Goal: Task Accomplishment & Management: Complete application form

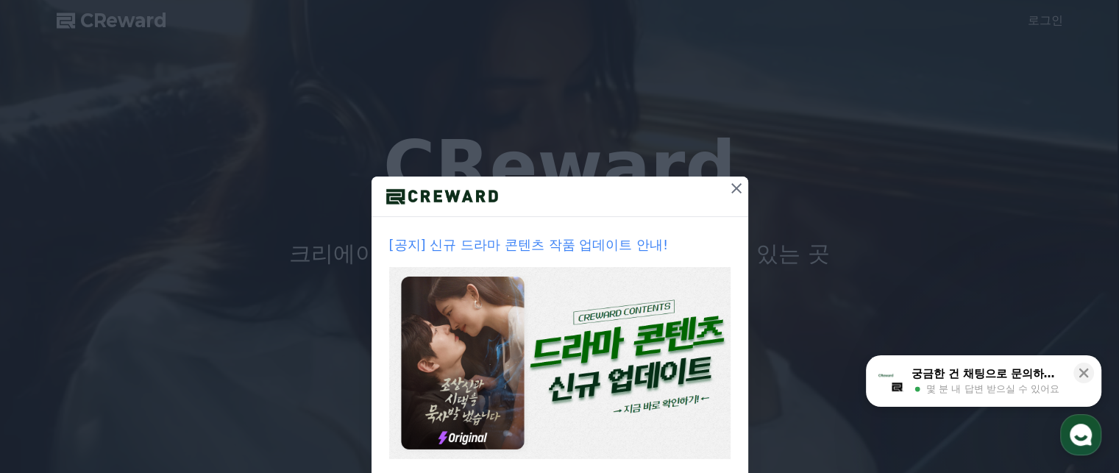
click at [728, 182] on icon at bounding box center [737, 189] width 18 height 18
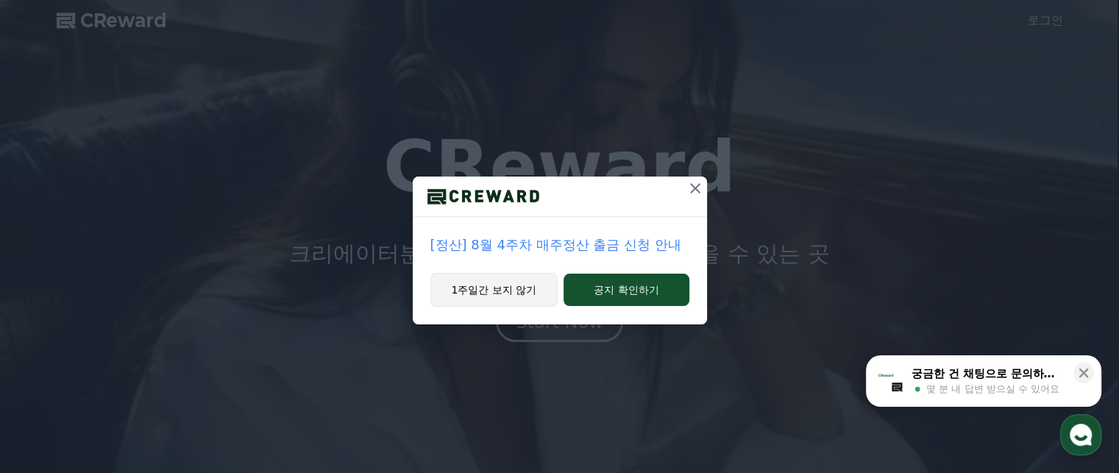
click at [500, 299] on button "1주일간 보지 않기" at bounding box center [494, 290] width 128 height 34
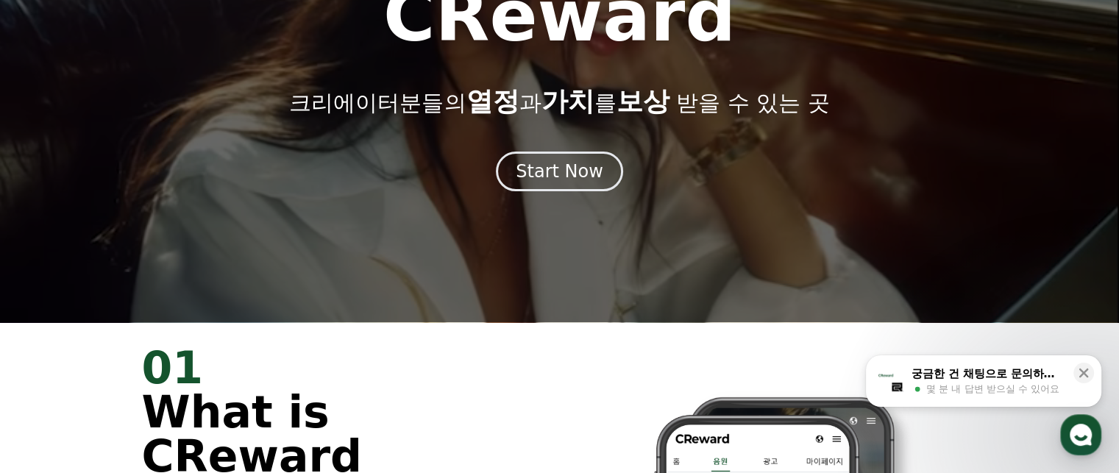
scroll to position [147, 0]
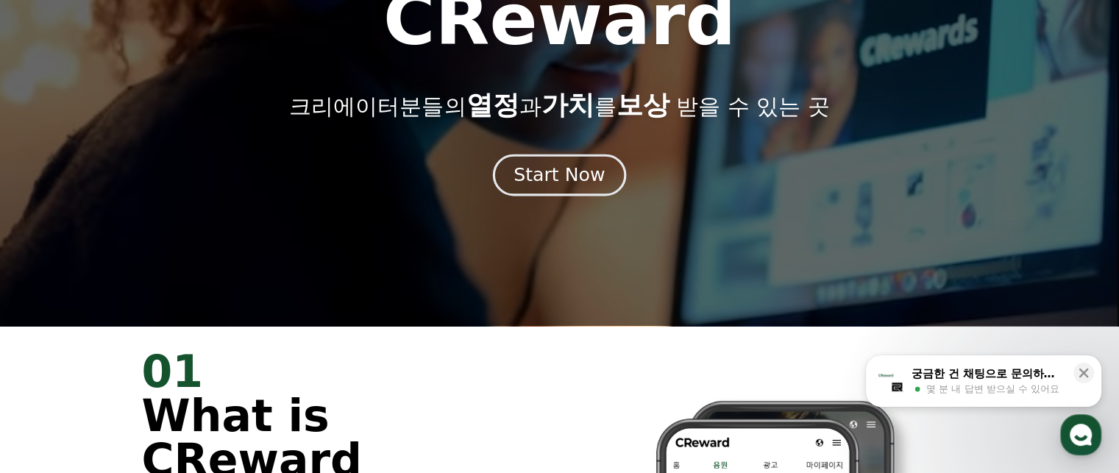
click at [578, 184] on div "Start Now" at bounding box center [558, 175] width 91 height 25
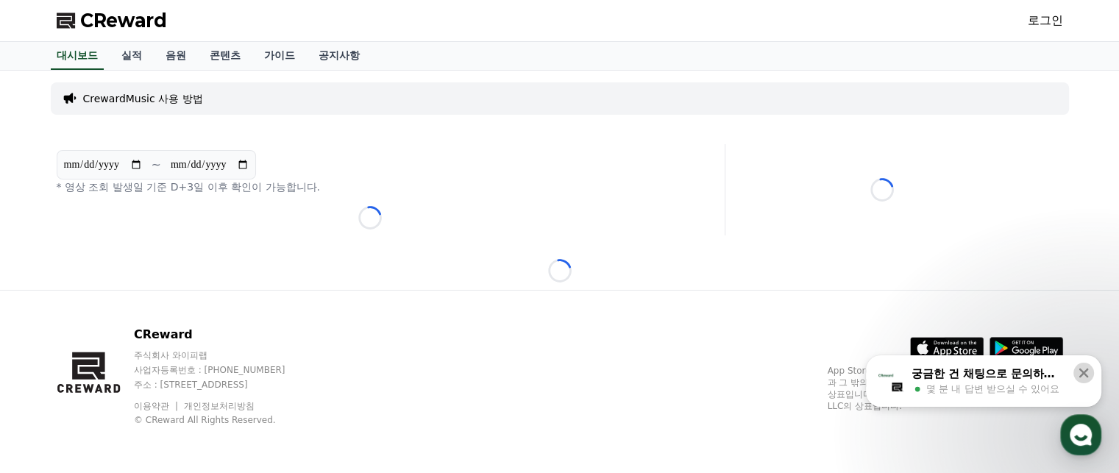
click at [1080, 373] on icon at bounding box center [1083, 373] width 15 height 15
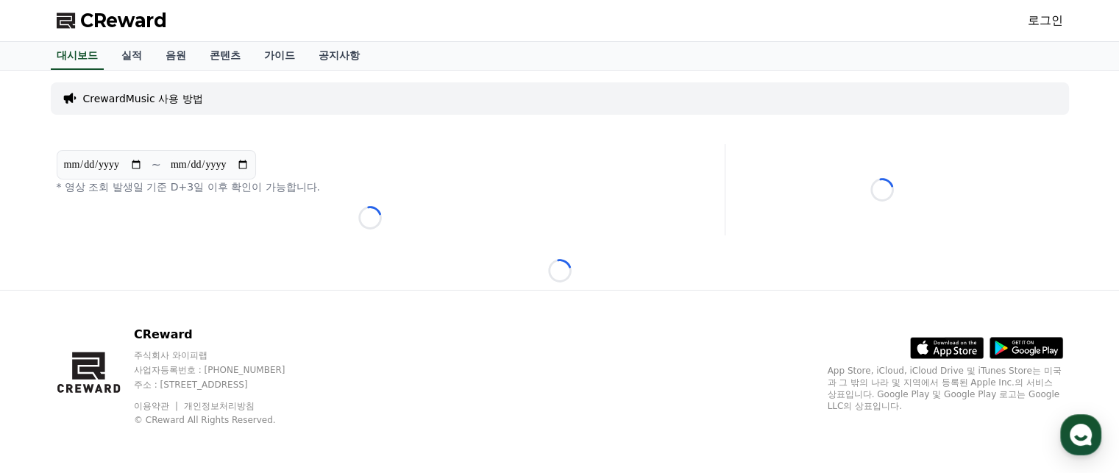
click at [1042, 15] on link "로그인" at bounding box center [1045, 21] width 35 height 18
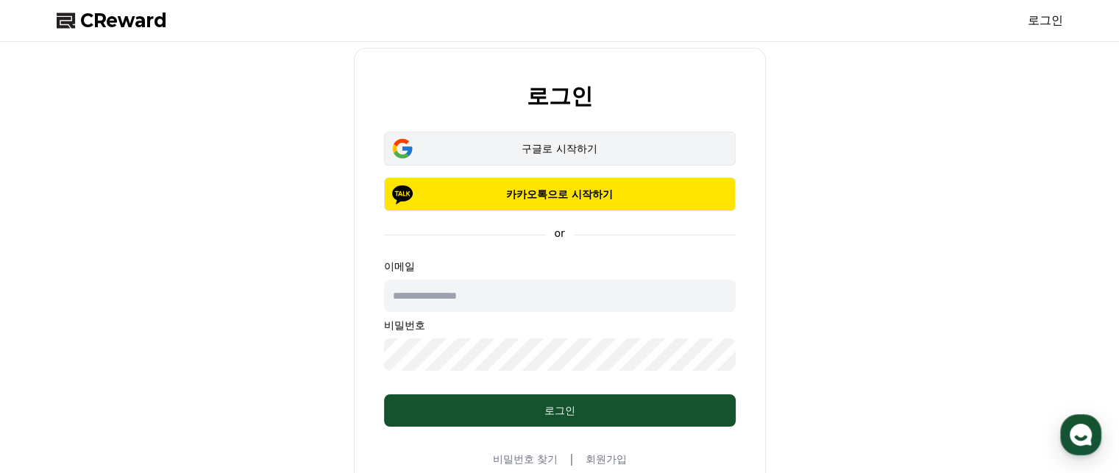
click at [613, 150] on div "구글로 시작하기" at bounding box center [559, 148] width 309 height 15
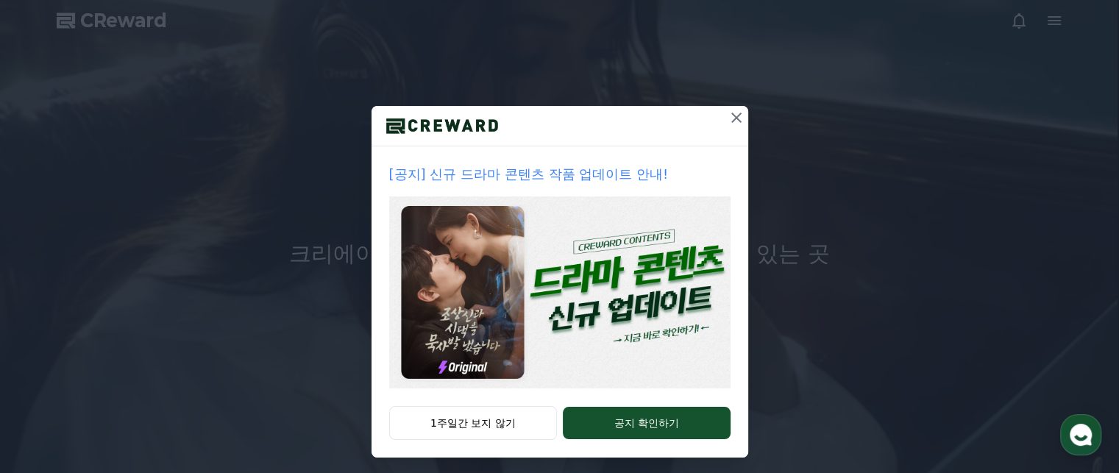
scroll to position [78, 0]
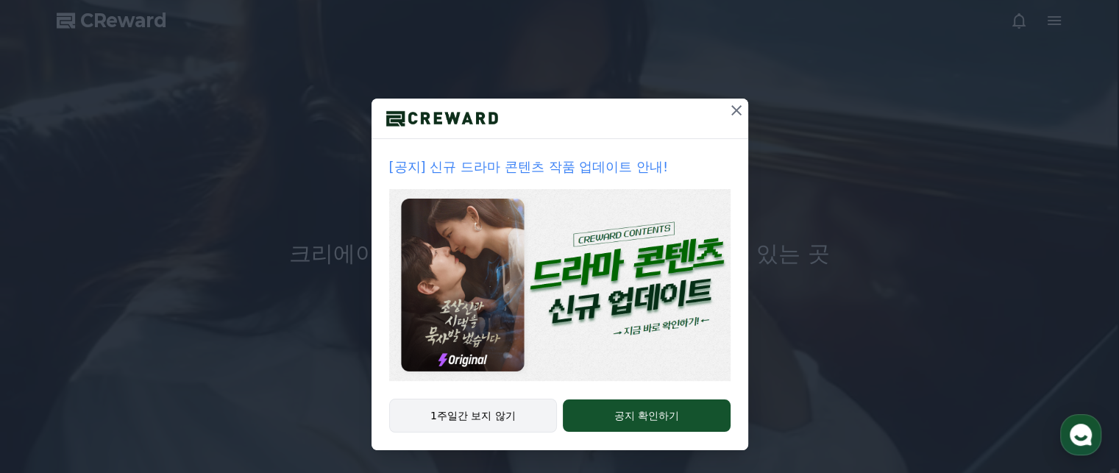
click at [497, 418] on button "1주일간 보지 않기" at bounding box center [473, 416] width 168 height 34
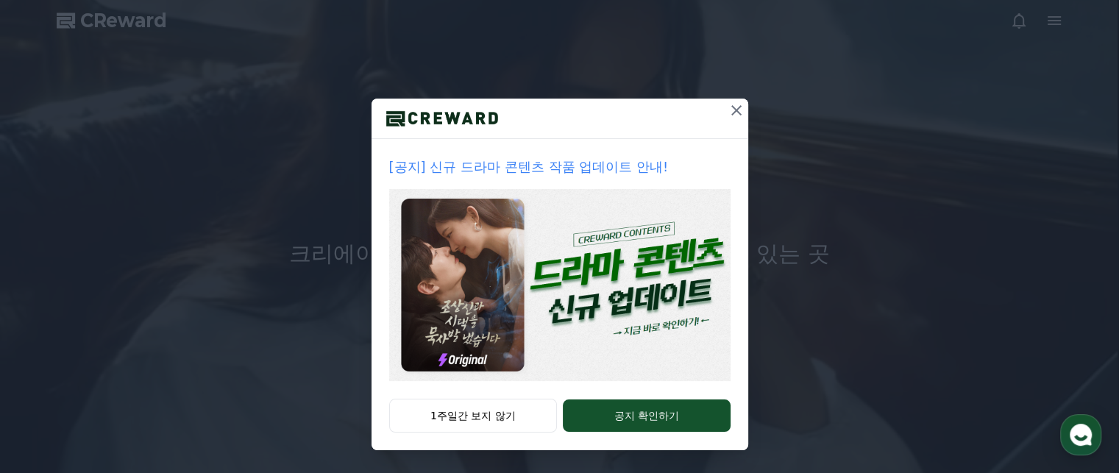
scroll to position [0, 0]
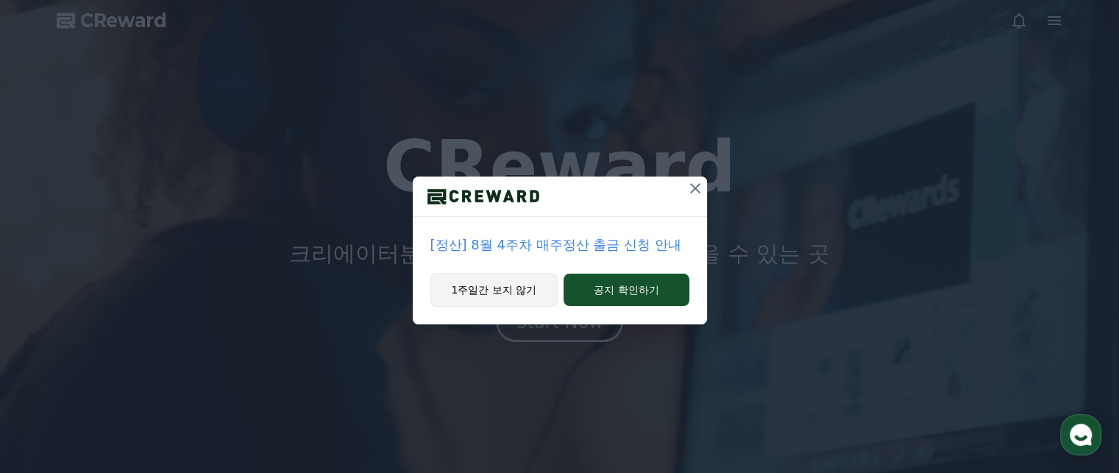
click at [527, 288] on button "1주일간 보지 않기" at bounding box center [494, 290] width 128 height 34
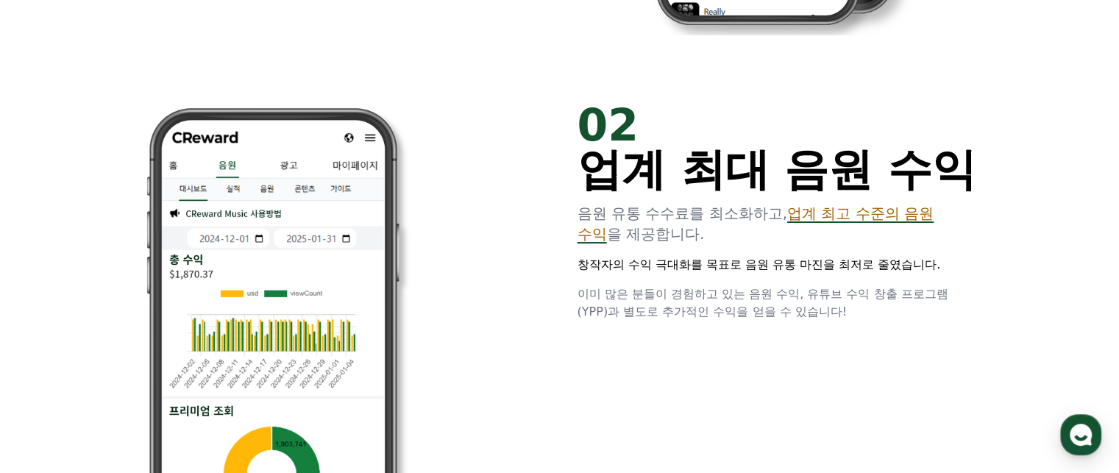
scroll to position [956, 0]
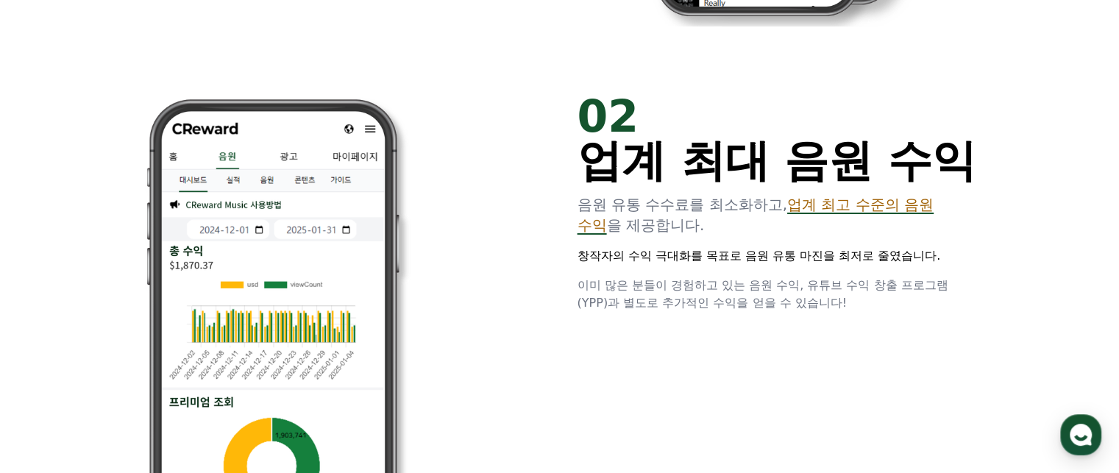
drag, startPoint x: 795, startPoint y: 205, endPoint x: 812, endPoint y: 212, distance: 18.9
click at [812, 212] on span "업계 최고 수준의 음원 수익" at bounding box center [755, 215] width 357 height 38
click at [777, 247] on p "창작자의 수익 극대화를 목표로 음원 유통 마진을 최저로 줄였습니다." at bounding box center [777, 256] width 400 height 18
drag, startPoint x: 797, startPoint y: 211, endPoint x: 743, endPoint y: 297, distance: 101.8
click at [759, 255] on div "02 업계 최대 음원 수익 음원 유통 수수료를 최소화하고, 업계 최고 수준의 음원 수익 을 제공합니다. 창작자의 수익 극대화를 목표로 음원 유…" at bounding box center [777, 203] width 400 height 218
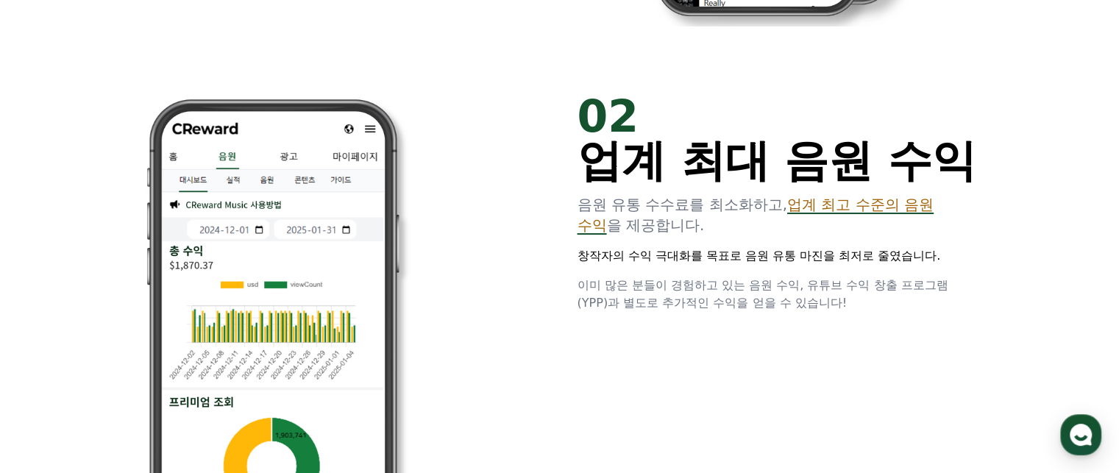
click at [742, 302] on span "이미 많은 분들이 경험하고 있는 음원 수익, 유튜브 수익 창출 프로그램(YPP)과 별도로 추가적인 수익을 얻을 수 있습니다!" at bounding box center [762, 294] width 371 height 32
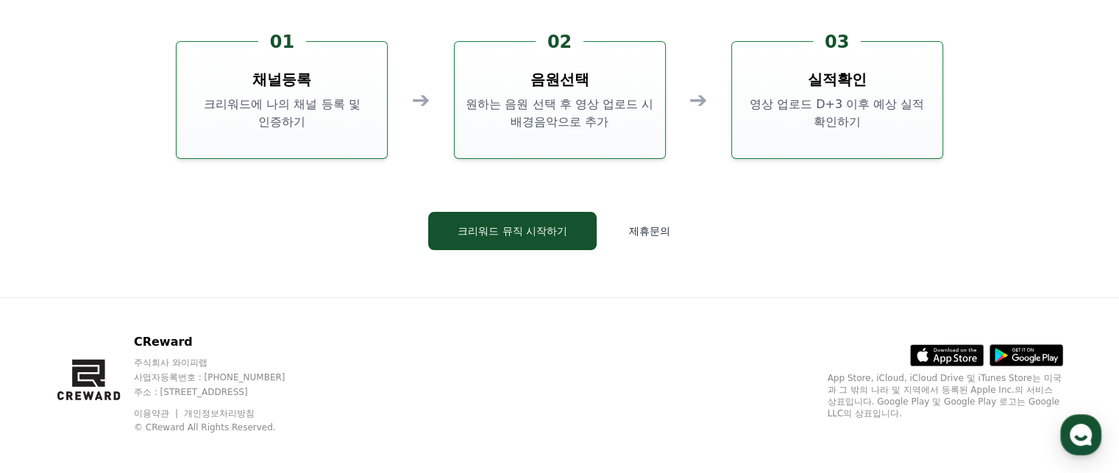
scroll to position [3986, 0]
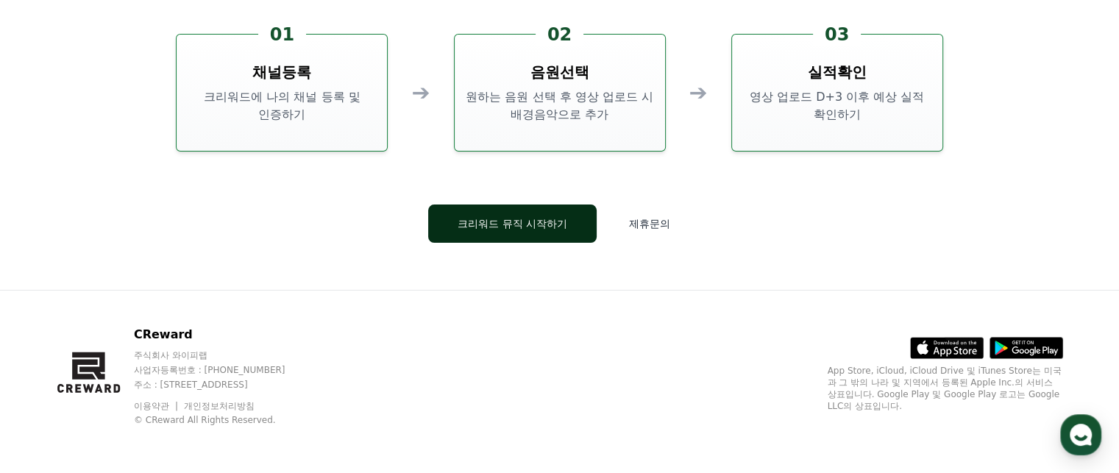
click at [556, 226] on button "크리워드 뮤직 시작하기" at bounding box center [512, 224] width 168 height 38
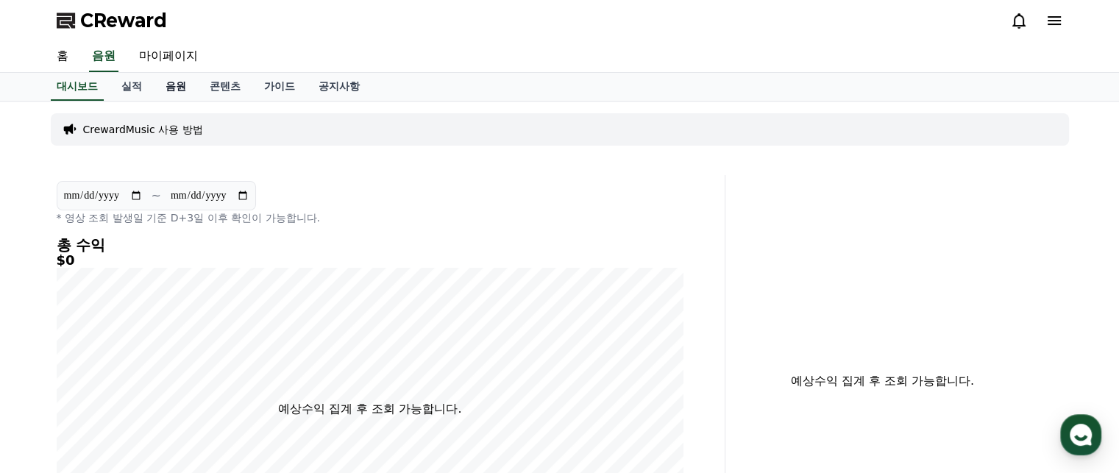
click at [169, 88] on link "음원" at bounding box center [176, 87] width 44 height 28
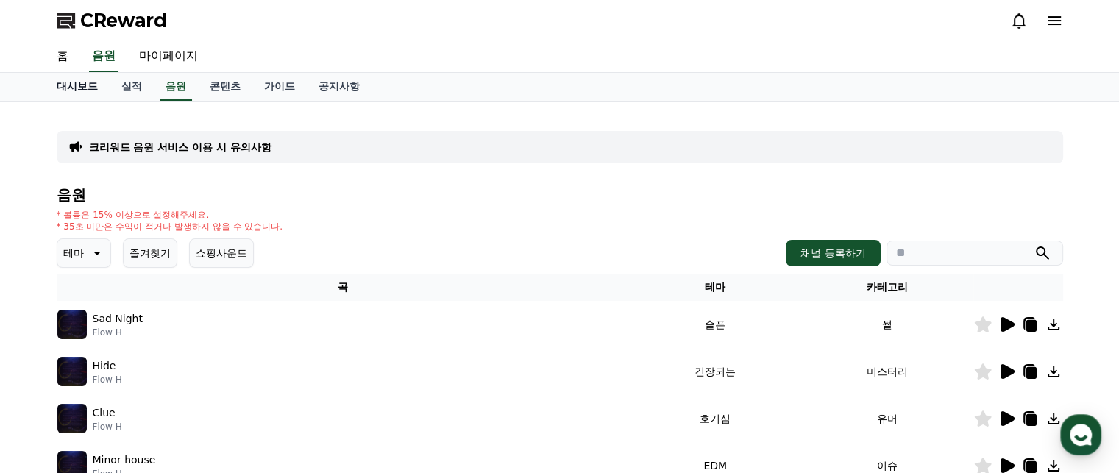
click at [91, 85] on link "대시보드" at bounding box center [77, 87] width 65 height 28
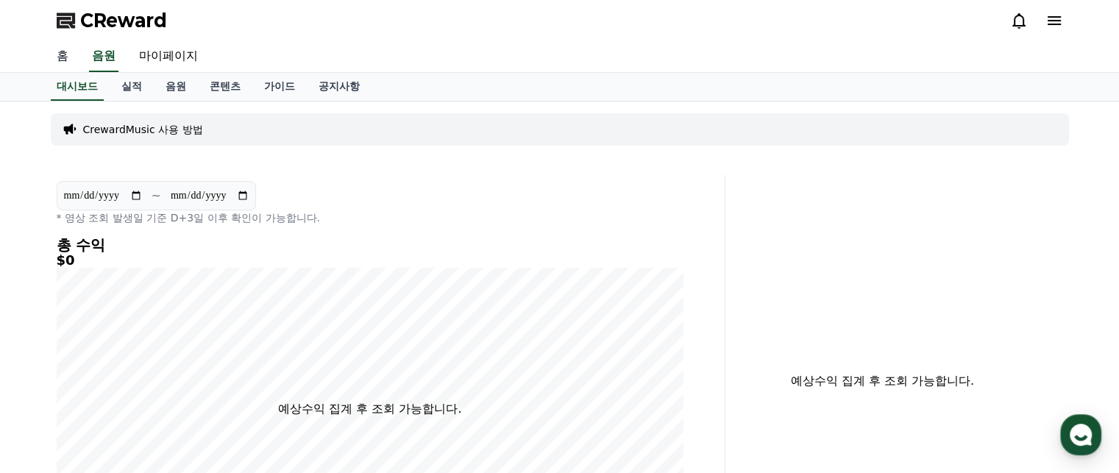
click at [67, 60] on link "홈" at bounding box center [62, 56] width 35 height 31
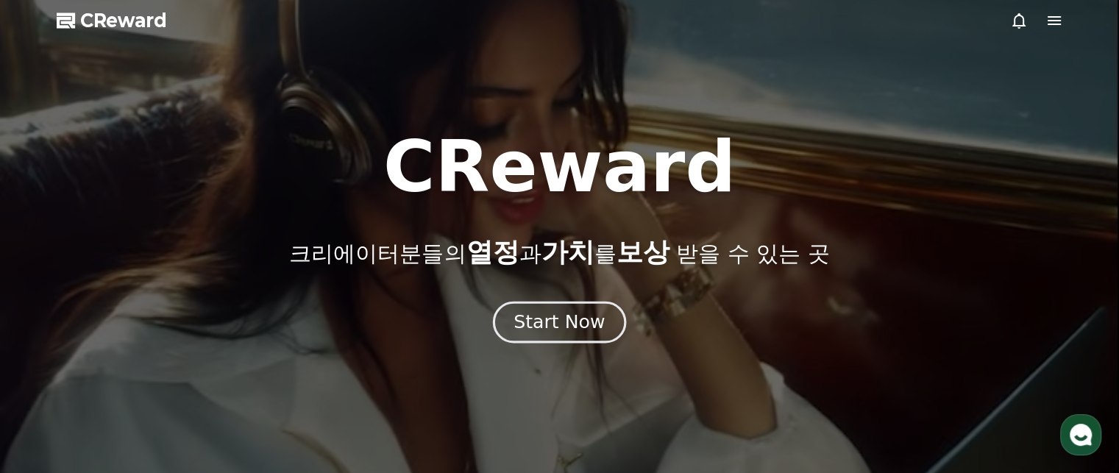
click at [558, 328] on div "Start Now" at bounding box center [558, 322] width 91 height 25
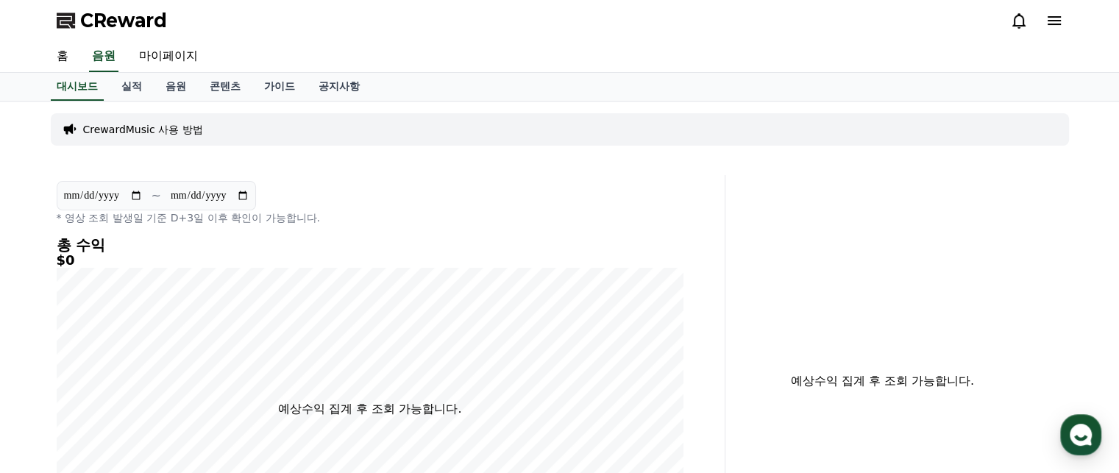
click at [172, 35] on div "CReward" at bounding box center [560, 20] width 1030 height 41
click at [171, 52] on link "마이페이지" at bounding box center [168, 56] width 82 height 31
select select "**********"
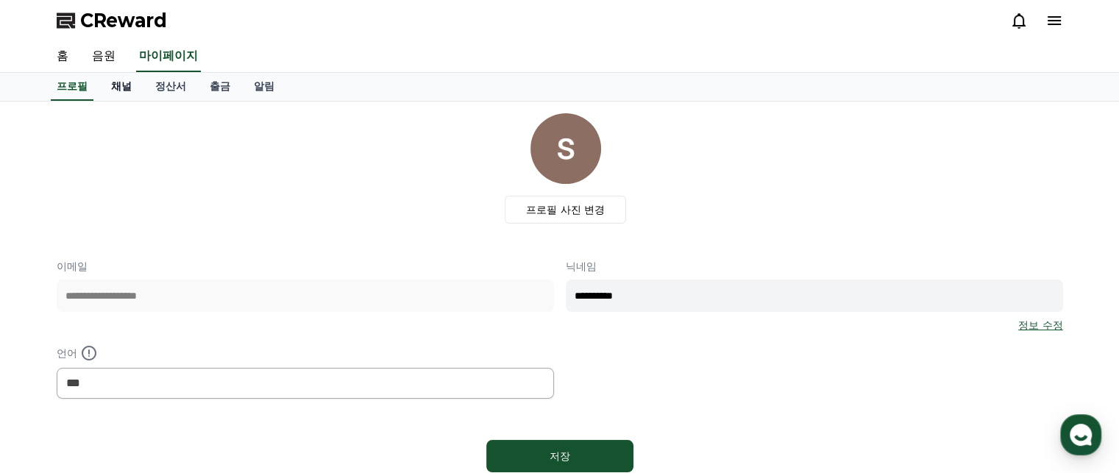
click at [118, 93] on link "채널" at bounding box center [121, 87] width 44 height 28
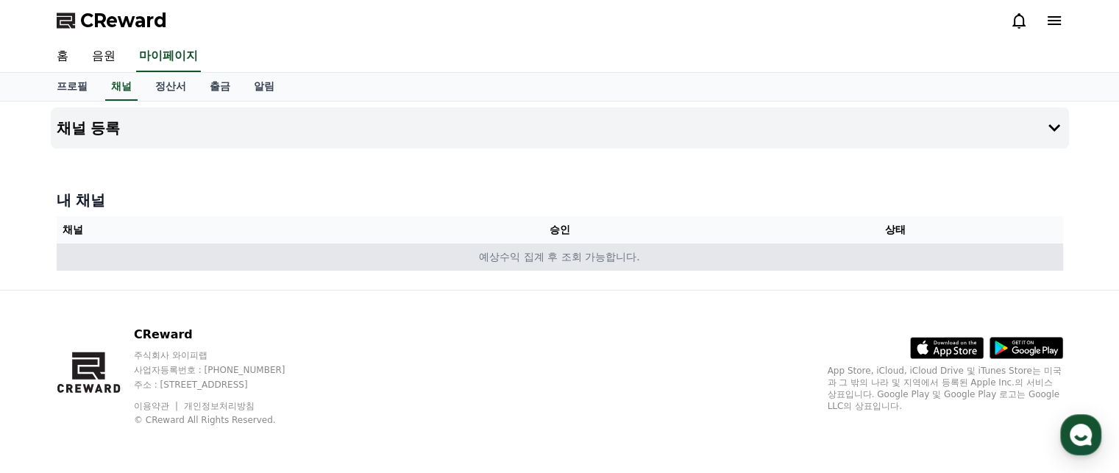
drag, startPoint x: 132, startPoint y: 231, endPoint x: 730, endPoint y: 244, distance: 598.2
click at [704, 238] on tr "채널 승인 상태" at bounding box center [560, 229] width 1006 height 27
click at [616, 258] on td "예상수익 집계 후 조회 가능합니다." at bounding box center [560, 257] width 1006 height 27
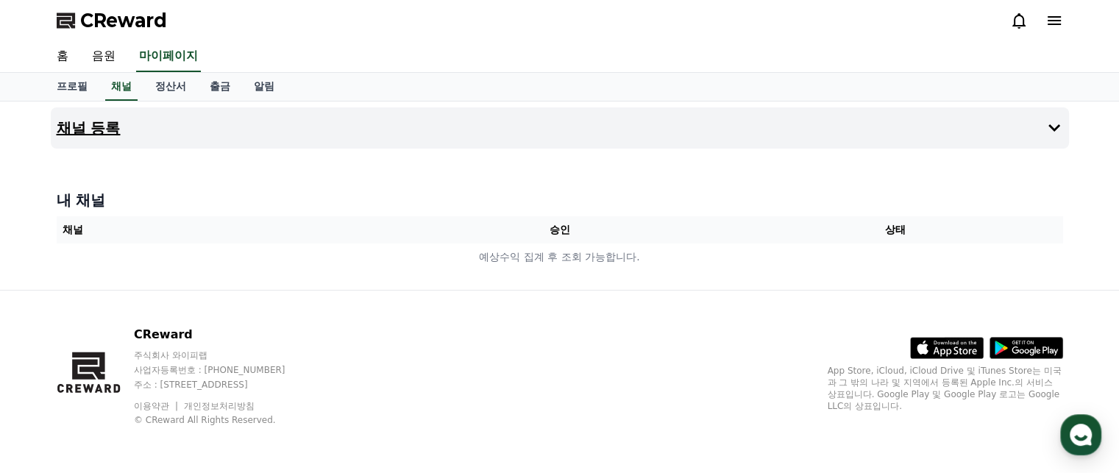
click at [647, 123] on button "채널 등록" at bounding box center [560, 127] width 1018 height 41
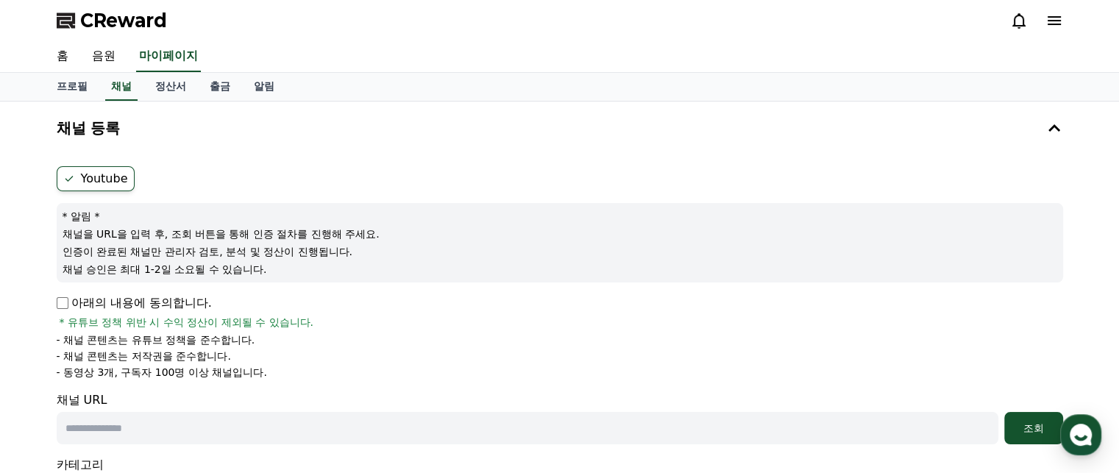
drag, startPoint x: 196, startPoint y: 224, endPoint x: 185, endPoint y: 266, distance: 42.5
click at [185, 264] on div "* 알림 * 채널을 URL을 입력 후, 조회 버튼을 통해 인증 절차를 진행해 주세요. 인증이 완료된 채널만 관리자 검토, 분석 및 정산이 진행…" at bounding box center [560, 242] width 1006 height 79
click at [185, 266] on p "채널 승인은 최대 1-2일 소요될 수 있습니다." at bounding box center [560, 269] width 995 height 15
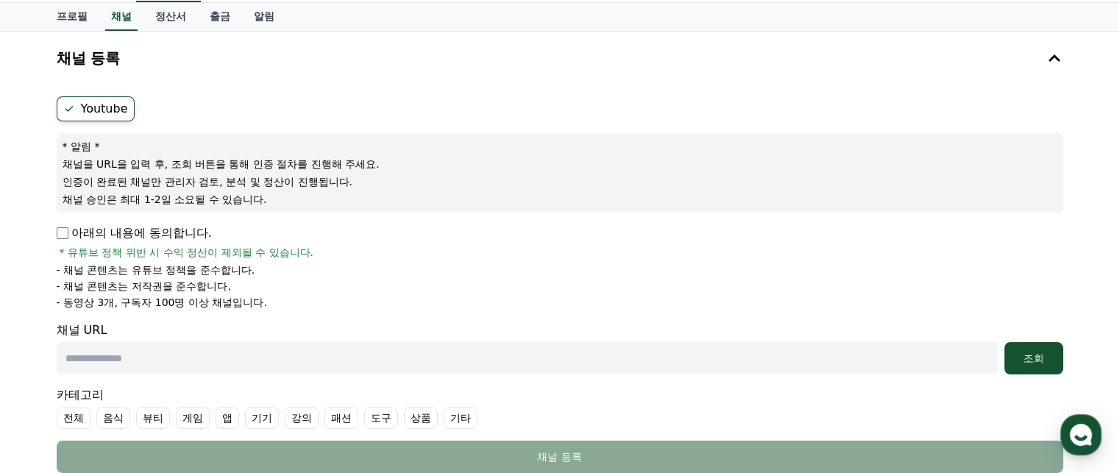
scroll to position [74, 0]
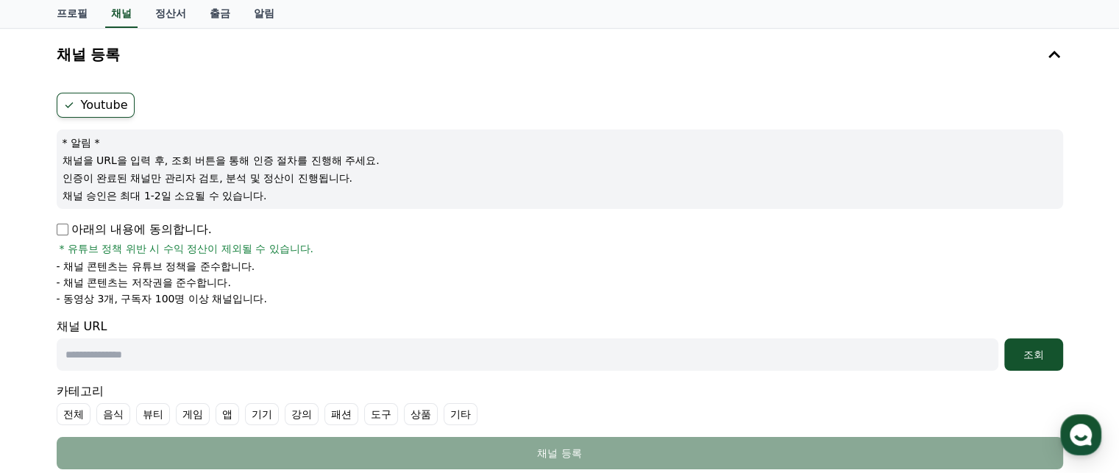
drag, startPoint x: 161, startPoint y: 301, endPoint x: 65, endPoint y: 301, distance: 95.6
click at [65, 301] on p "- 동영상 3개, 구독자 100명 이상 채널입니다." at bounding box center [162, 298] width 210 height 15
click at [249, 294] on p "- 동영상 3개, 구독자 100명 이상 채널입니다." at bounding box center [162, 298] width 210 height 15
drag, startPoint x: 263, startPoint y: 299, endPoint x: 151, endPoint y: 275, distance: 114.3
click at [151, 275] on ul "- 채널 콘텐츠는 유튜브 정책을 준수합니다. - 채널 콘텐츠는 저작권을 준수합니다. - 동영상 3개, 구독자 100명 이상 채널입니다." at bounding box center [560, 282] width 1006 height 47
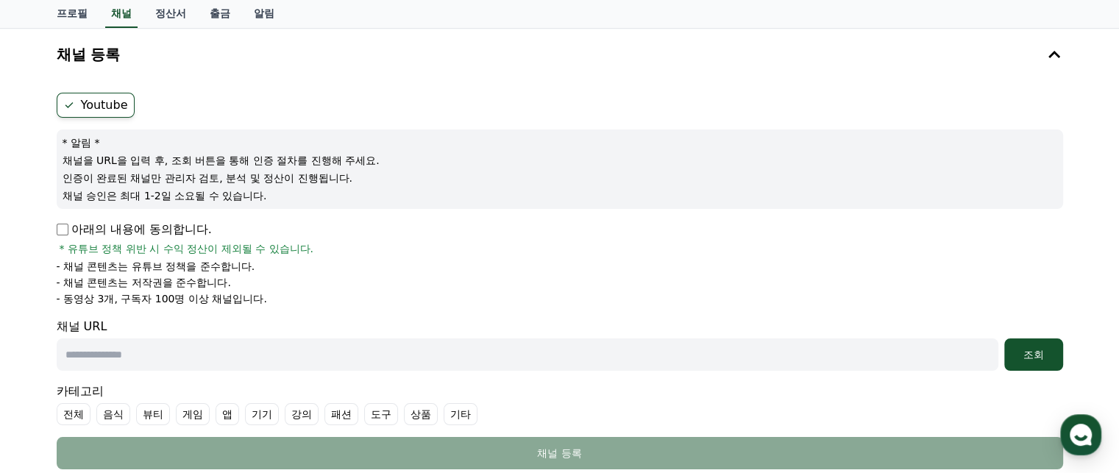
click at [151, 275] on p "- 채널 콘텐츠는 저작권을 준수합니다." at bounding box center [144, 282] width 174 height 15
click at [68, 229] on p "아래의 내용에 동의합니다." at bounding box center [134, 230] width 155 height 18
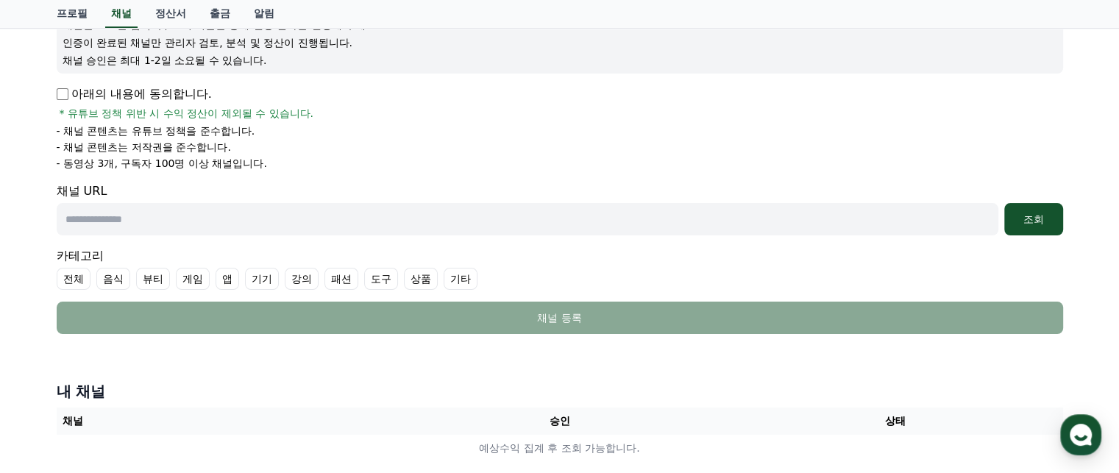
scroll to position [221, 0]
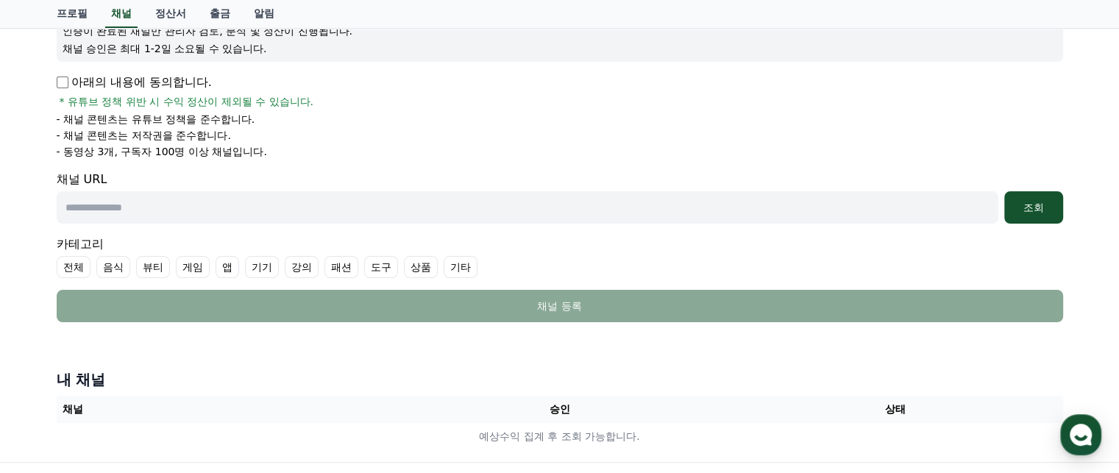
click at [282, 201] on input "text" at bounding box center [528, 207] width 942 height 32
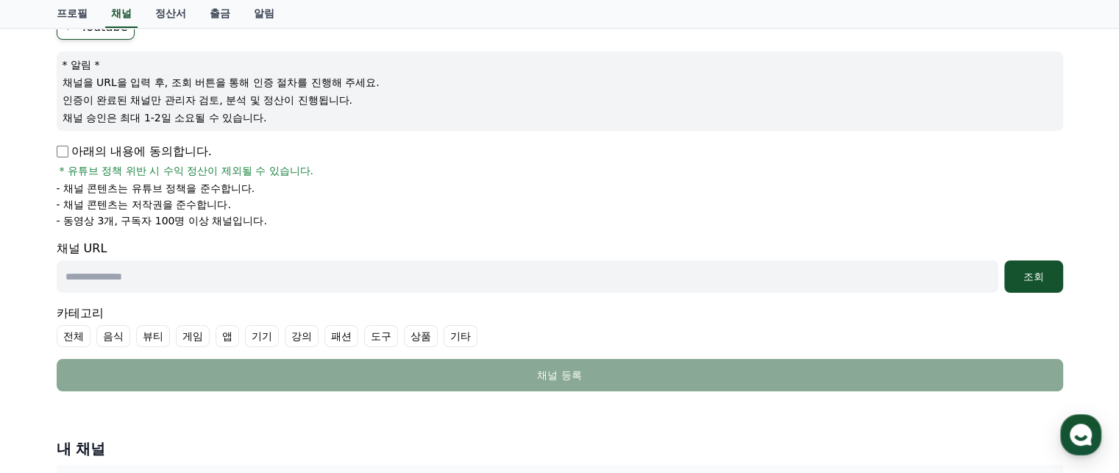
scroll to position [147, 0]
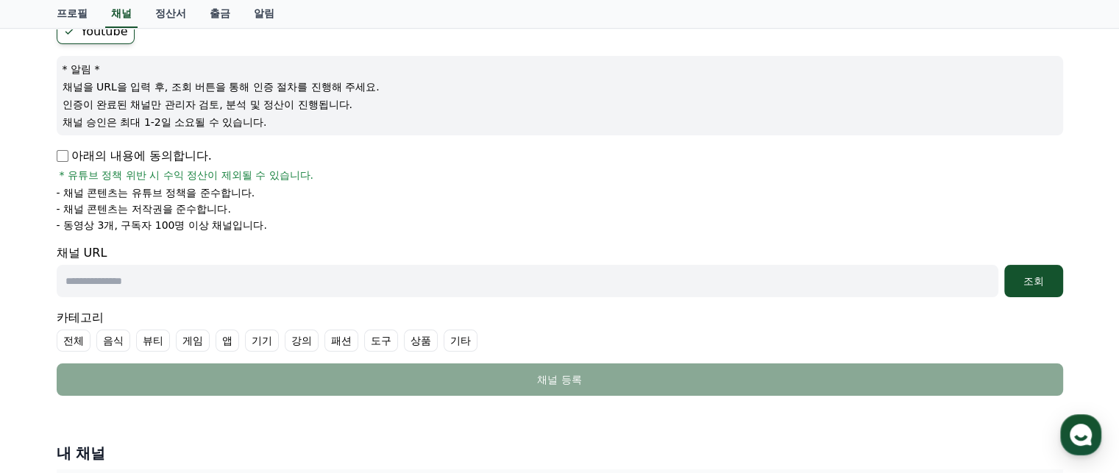
click at [272, 273] on input "text" at bounding box center [528, 281] width 942 height 32
paste input "**********"
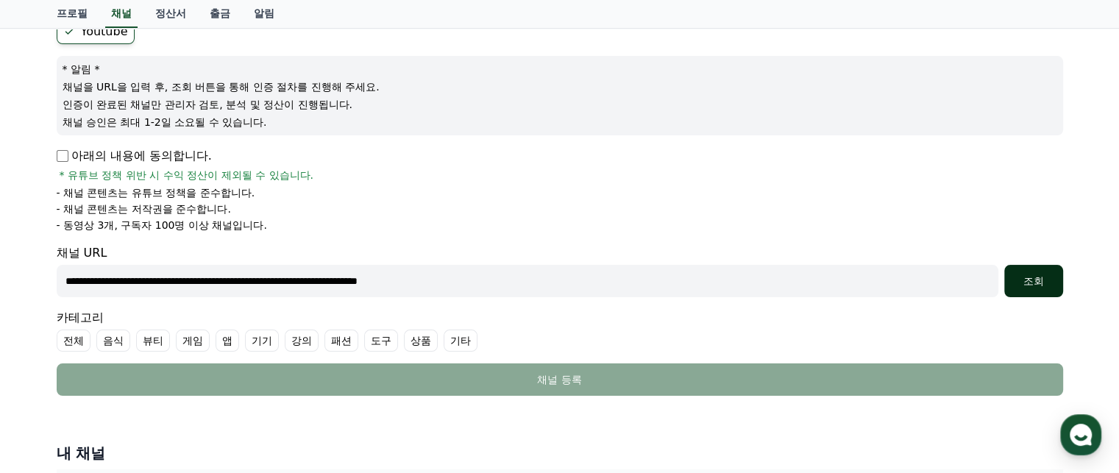
type input "**********"
click at [1039, 285] on div "조회" at bounding box center [1033, 281] width 47 height 15
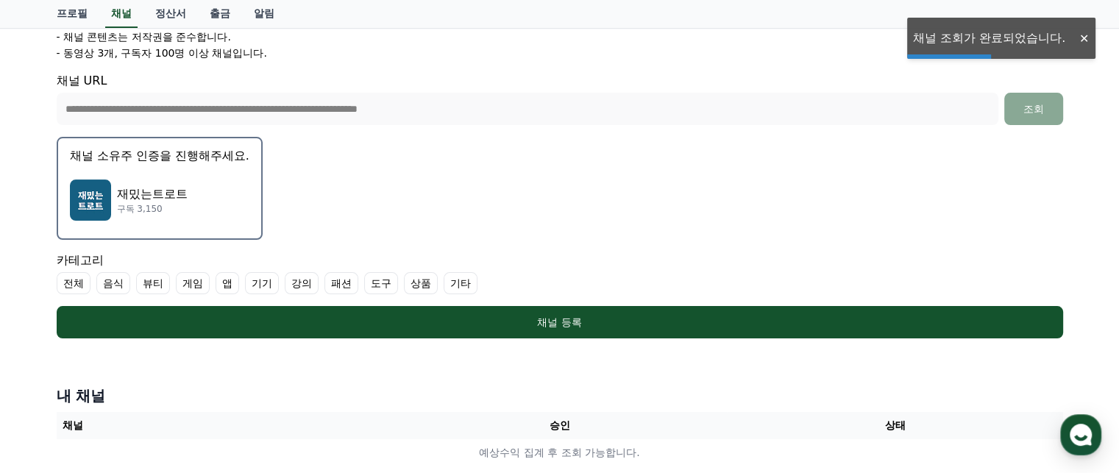
scroll to position [368, 0]
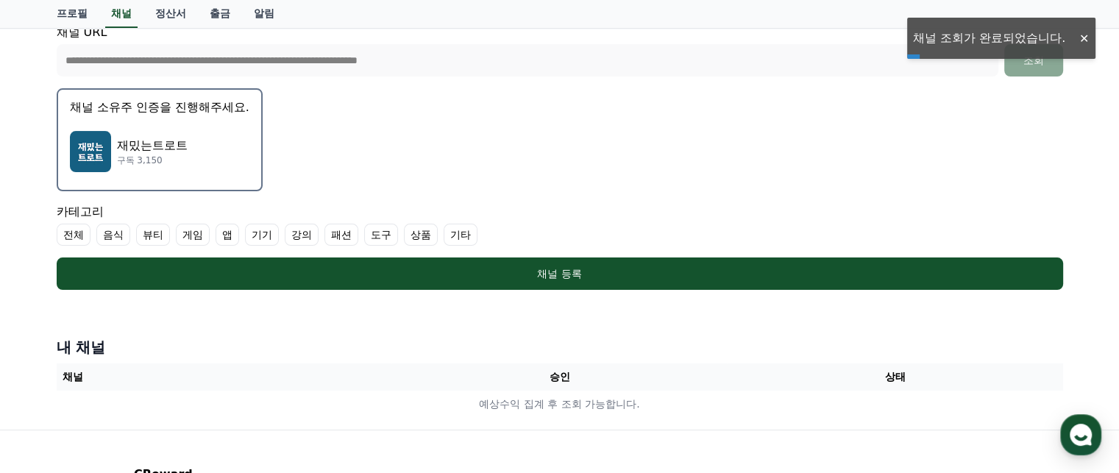
click at [170, 149] on p "재밌는트로트" at bounding box center [152, 146] width 71 height 18
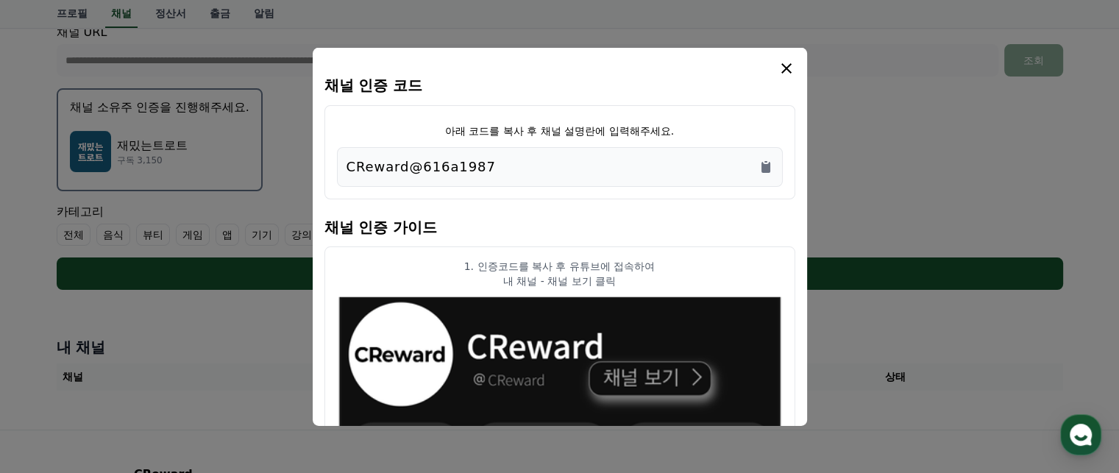
click at [482, 167] on div "CReward@616a1987" at bounding box center [559, 166] width 427 height 21
click at [771, 167] on icon "Copy to clipboard" at bounding box center [765, 166] width 15 height 15
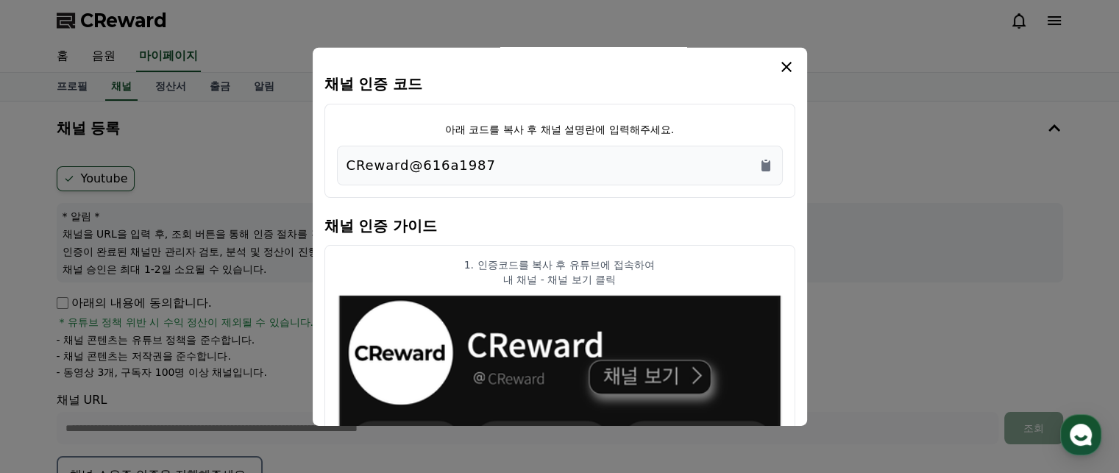
scroll to position [0, 0]
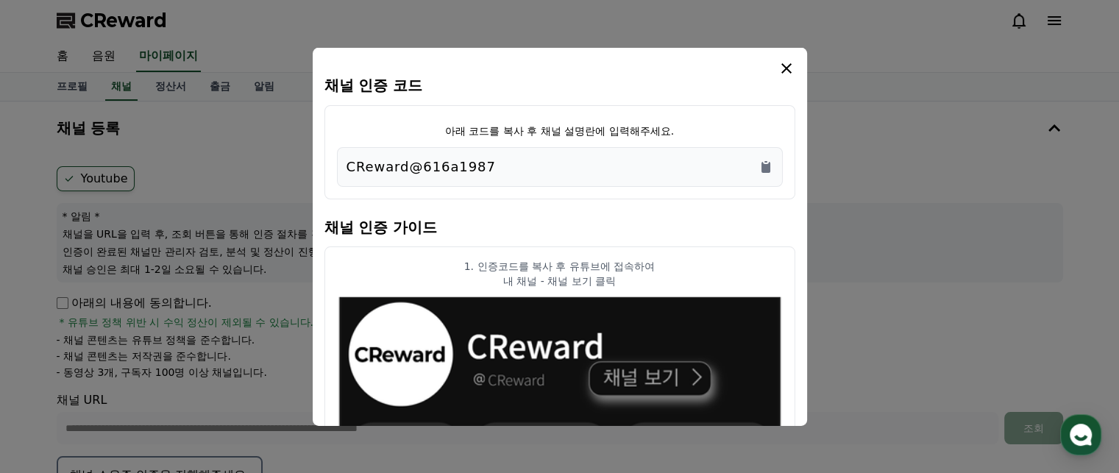
click at [789, 71] on icon "modal" at bounding box center [787, 68] width 18 height 18
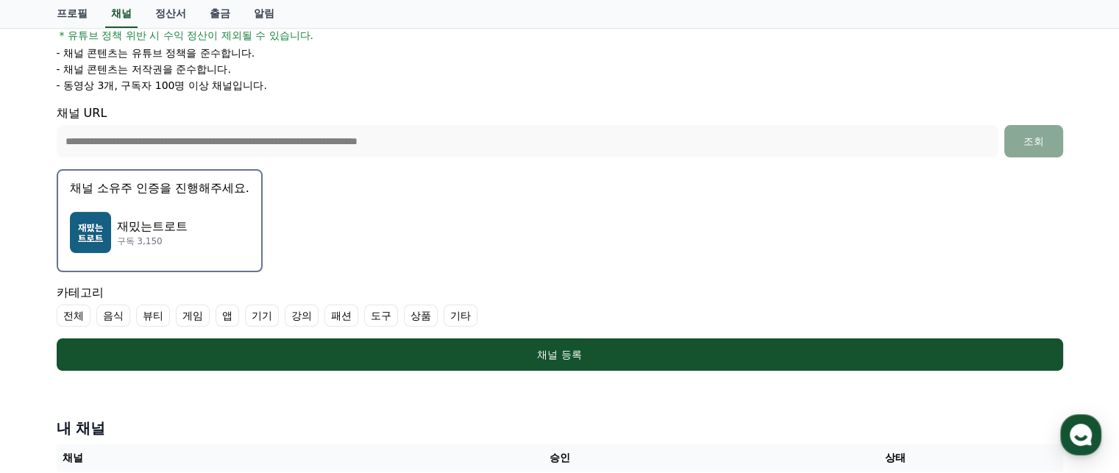
scroll to position [285, 0]
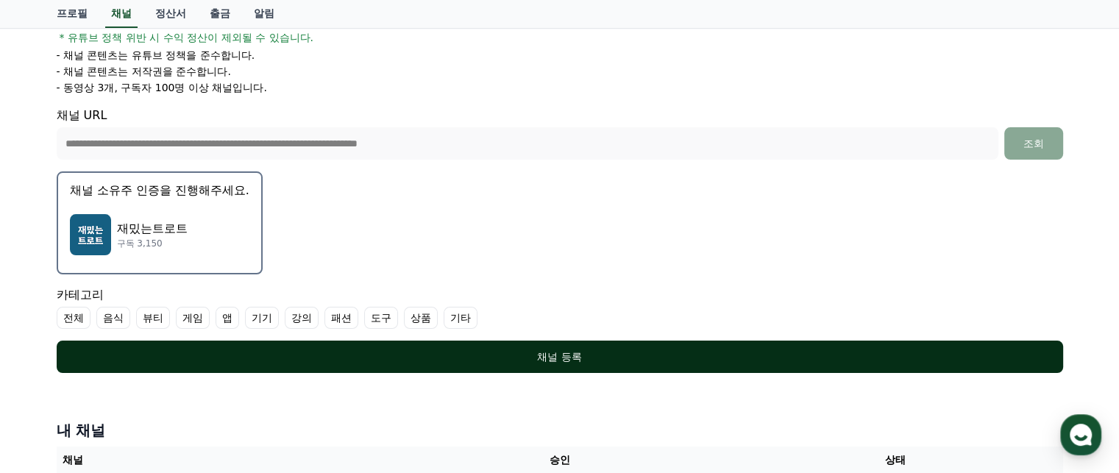
click at [677, 355] on div "채널 등록" at bounding box center [560, 356] width 948 height 15
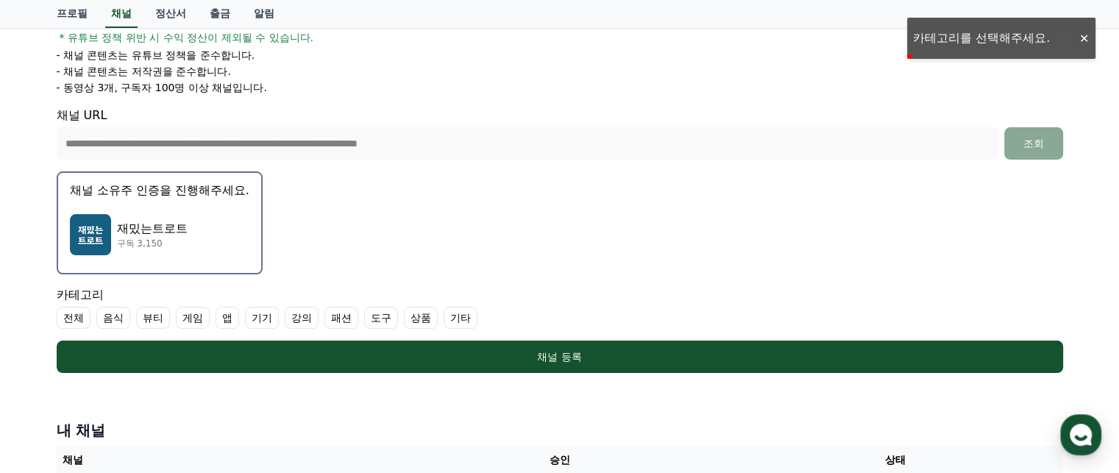
click at [452, 313] on label "기타" at bounding box center [461, 318] width 34 height 22
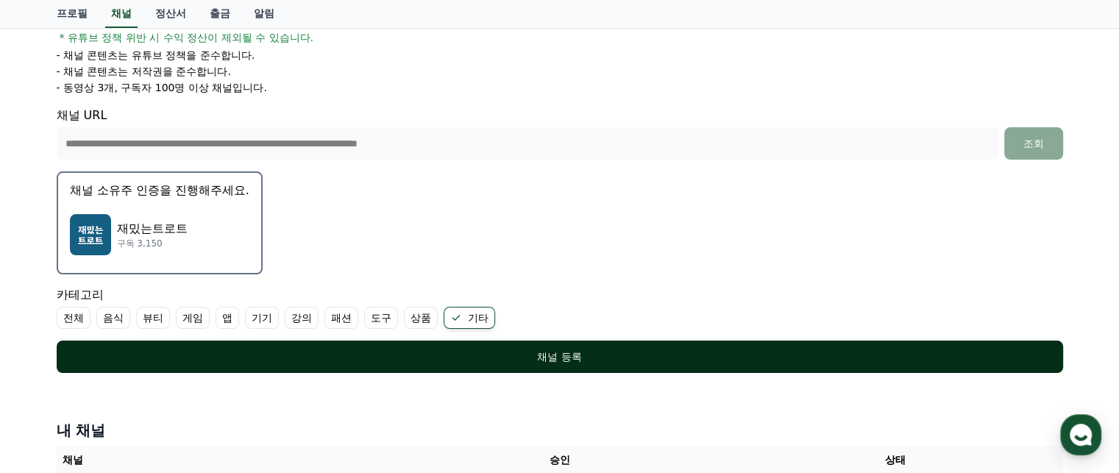
click at [505, 361] on div "채널 등록" at bounding box center [560, 356] width 948 height 15
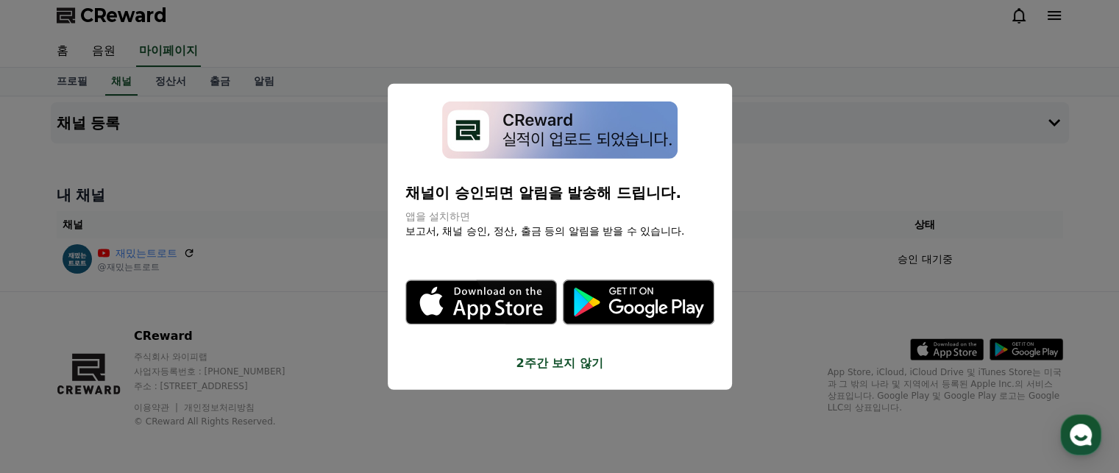
drag, startPoint x: 405, startPoint y: 193, endPoint x: 662, endPoint y: 211, distance: 257.4
click at [662, 211] on div "채널이 승인되면 알림을 발송해 드립니다. 앱을 설치하면 보고서, 채널 승인, 정산, 출금 등의 알림을 받을 수 있습니다." at bounding box center [559, 210] width 309 height 56
click at [608, 230] on icon ".st0 { fill: #a6a6a6; } .st1 { stroke: #ffffff; stroke-width: 0.2; stroke-miter…" at bounding box center [639, 303] width 152 height 152
click at [895, 192] on button "close modal" at bounding box center [559, 236] width 1119 height 473
